Goal: Information Seeking & Learning: Learn about a topic

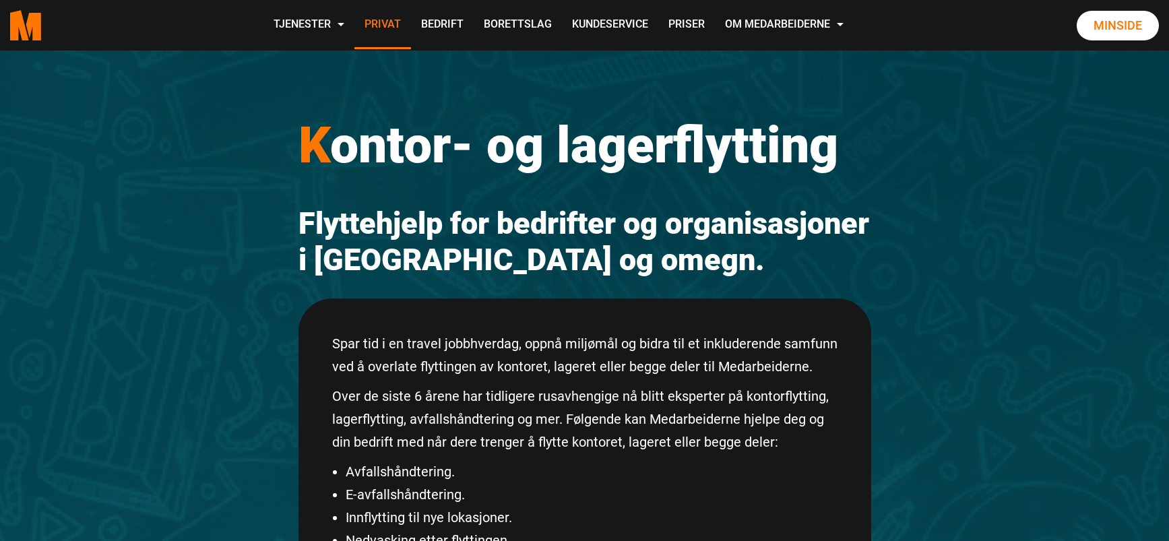
scroll to position [212, 0]
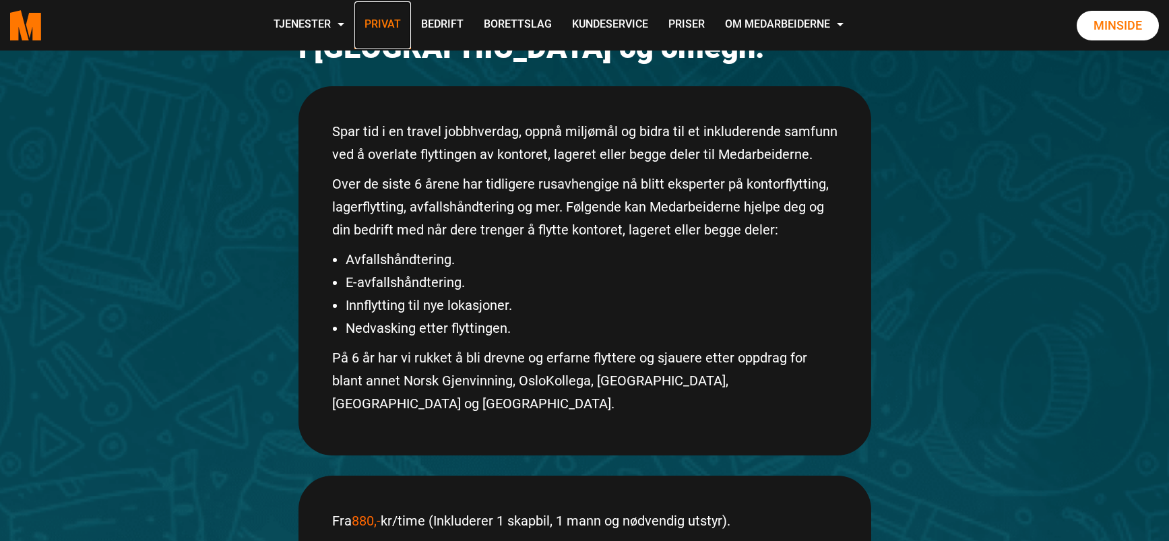
click at [388, 12] on link "Privat" at bounding box center [382, 25] width 57 height 48
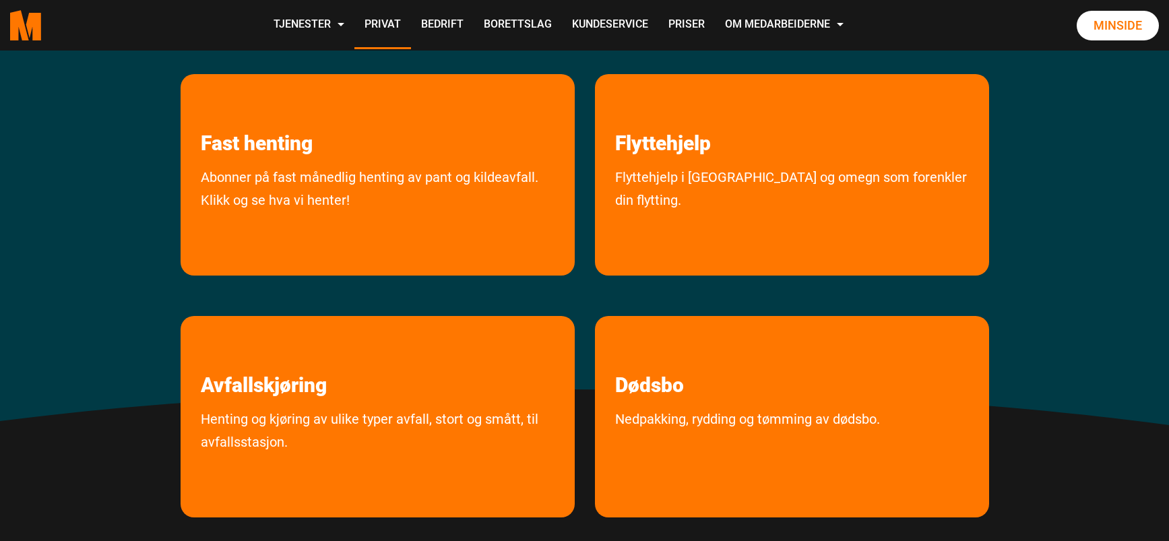
scroll to position [270, 0]
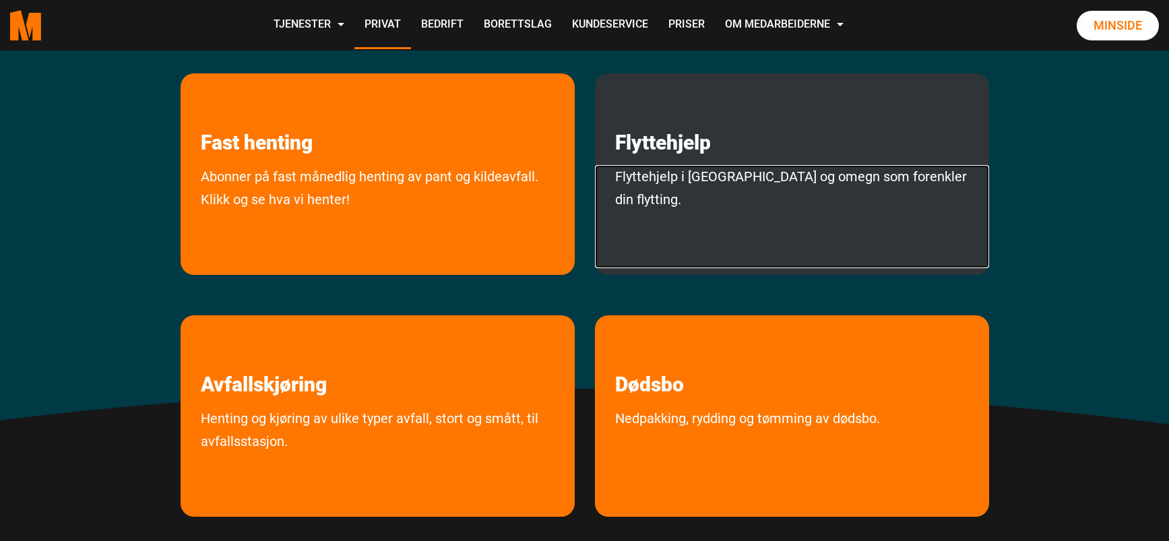
click at [648, 172] on link "Flyttehjelp i [GEOGRAPHIC_DATA] og omegn som forenkler din flytting." at bounding box center [792, 216] width 394 height 103
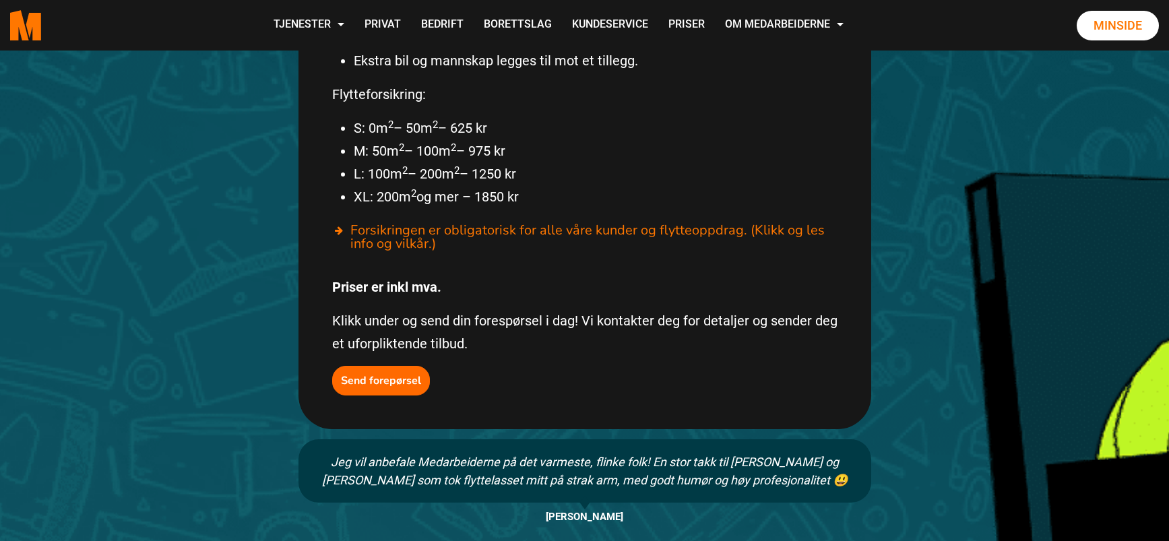
scroll to position [876, 0]
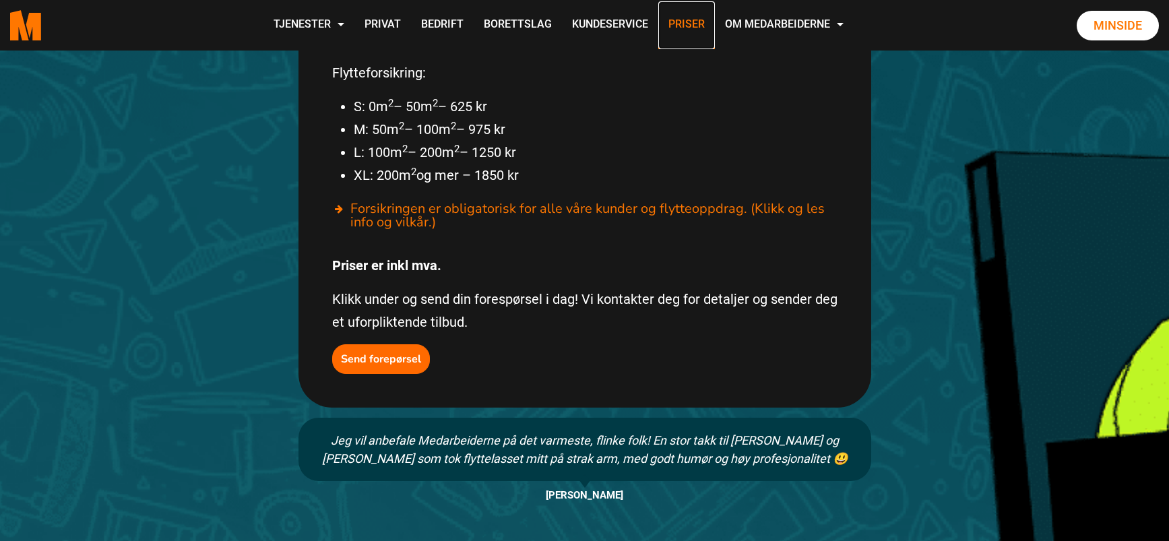
click at [679, 27] on link "Priser" at bounding box center [686, 25] width 57 height 48
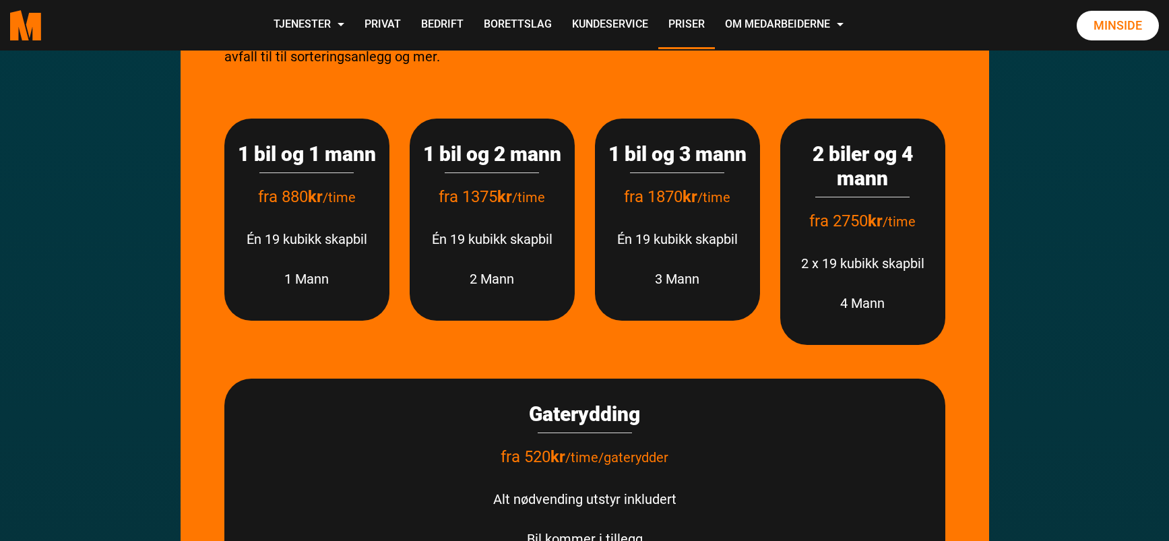
scroll to position [404, 0]
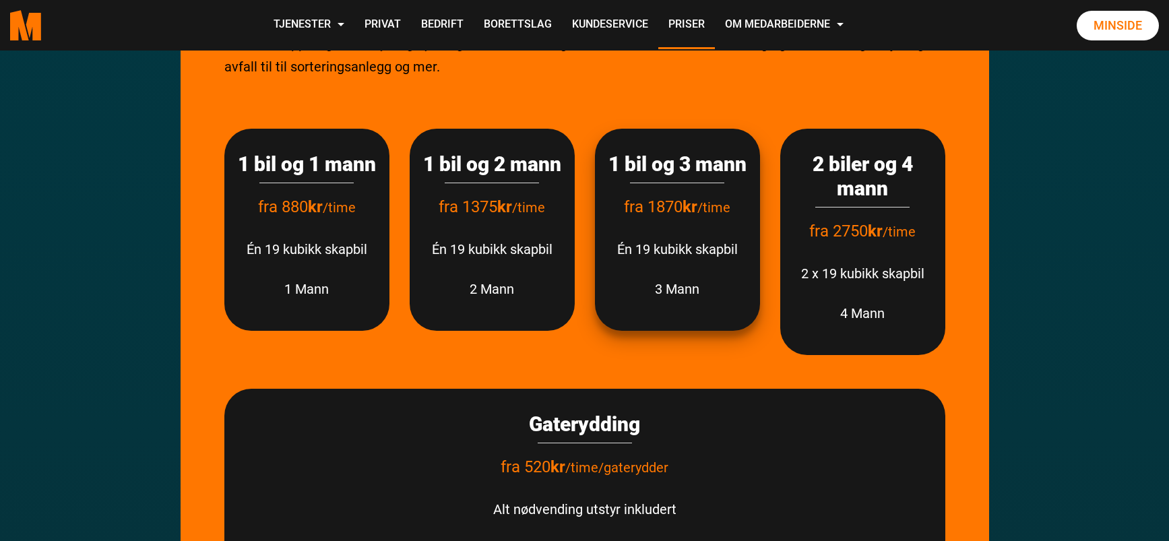
click at [663, 292] on div "1 bil og 3 mann fra 1870 kr /time Én 19 kubikk skapbil 3 Mann" at bounding box center [677, 230] width 165 height 202
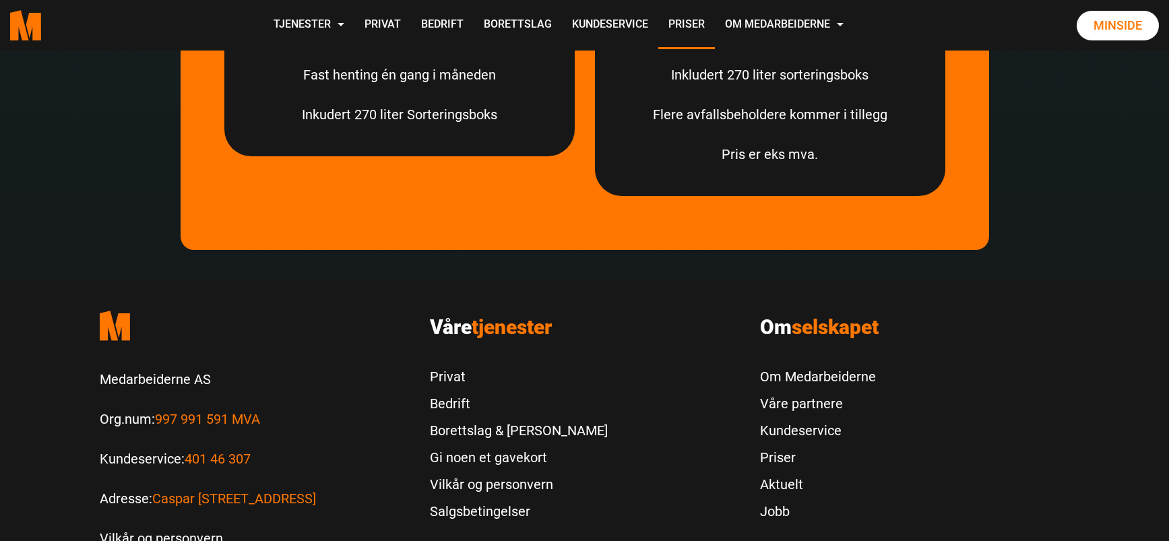
scroll to position [4110, 0]
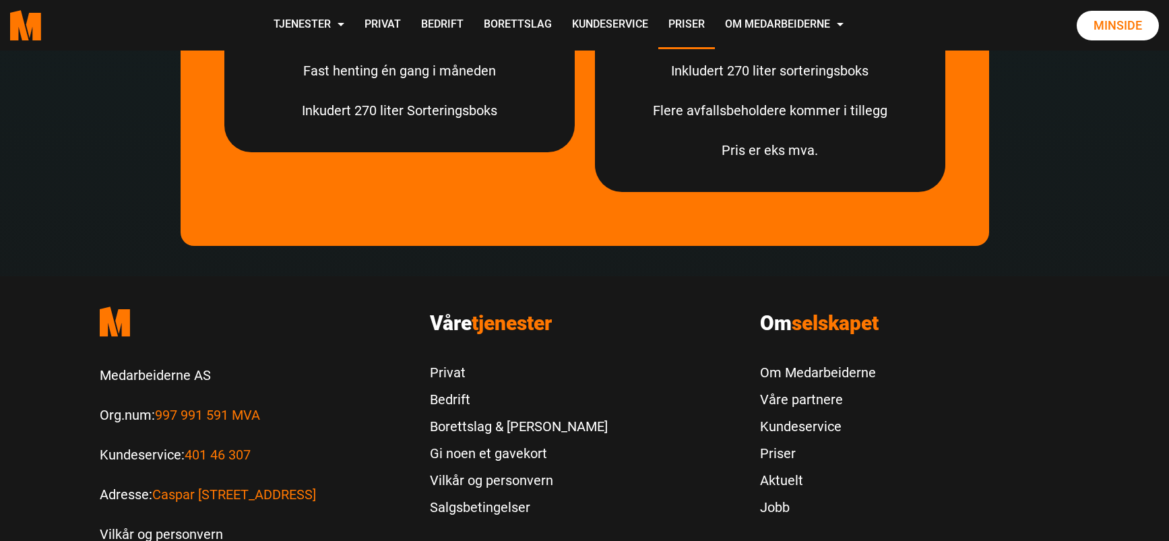
click at [55, 388] on footer ".cls-1{filter:url(#drop-shadow-2)}.cls-1,.cls-2{fill:#ff7700;stroke-width:0px}.…" at bounding box center [584, 500] width 1169 height 449
